Goal: Navigation & Orientation: Find specific page/section

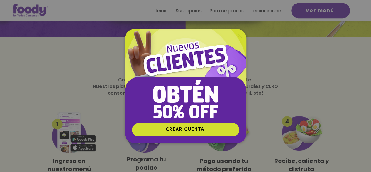
click at [238, 32] on img "Nuevos suscriptores 50% off" at bounding box center [185, 76] width 121 height 94
click at [238, 35] on icon "Volver al sitio" at bounding box center [240, 35] width 5 height 5
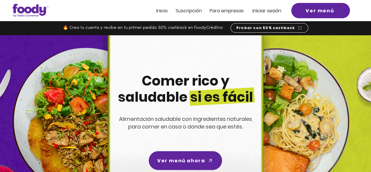
click at [30, 9] on img at bounding box center [31, 10] width 36 height 13
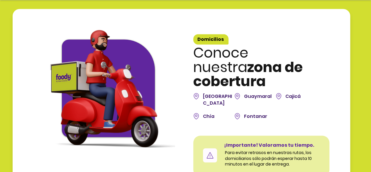
scroll to position [1611, 0]
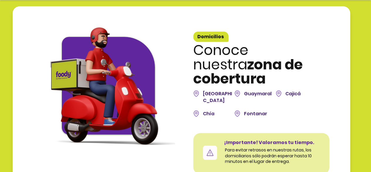
click at [120, 78] on img at bounding box center [108, 85] width 133 height 123
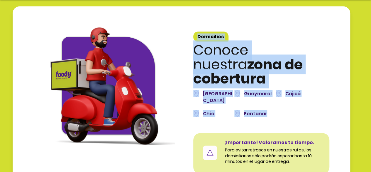
drag, startPoint x: 203, startPoint y: 30, endPoint x: 301, endPoint y: 137, distance: 145.3
click at [301, 137] on div "Domicilios Conoce nuestra zona de cobertura [GEOGRAPHIC_DATA] Guaymaral [PERSON…" at bounding box center [182, 97] width 338 height 182
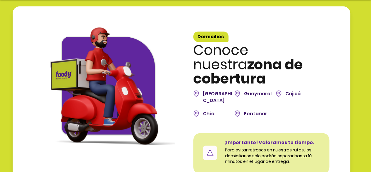
click at [352, 91] on div at bounding box center [185, 85] width 371 height 211
click at [182, 94] on div at bounding box center [182, 97] width 338 height 182
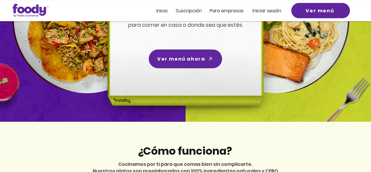
scroll to position [0, 0]
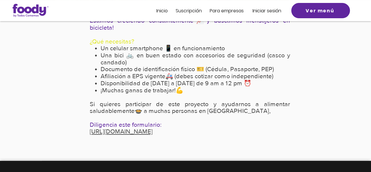
scroll to position [57, 0]
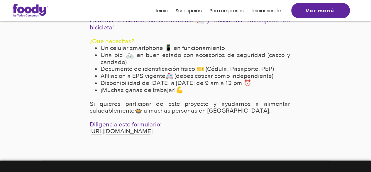
click at [146, 134] on span "[URL][DOMAIN_NAME]" at bounding box center [121, 130] width 63 height 7
